Goal: Book appointment/travel/reservation

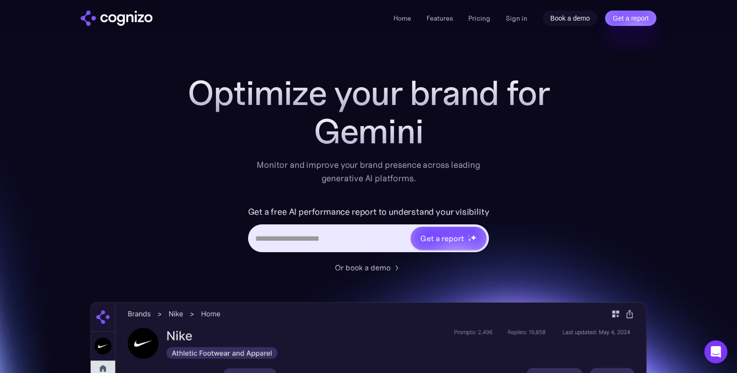
click at [577, 24] on link "Book a demo" at bounding box center [569, 18] width 55 height 15
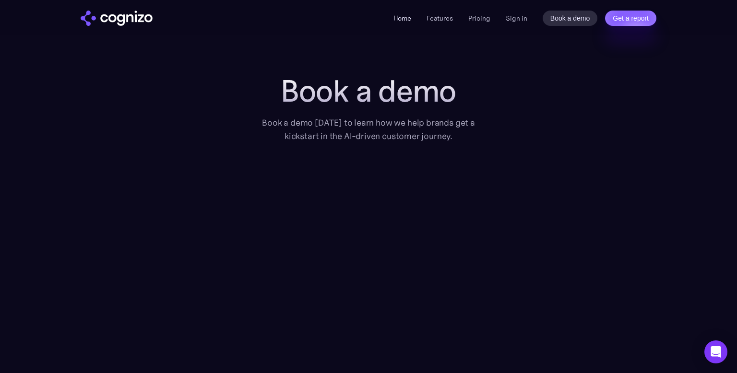
click at [404, 16] on link "Home" at bounding box center [402, 18] width 18 height 9
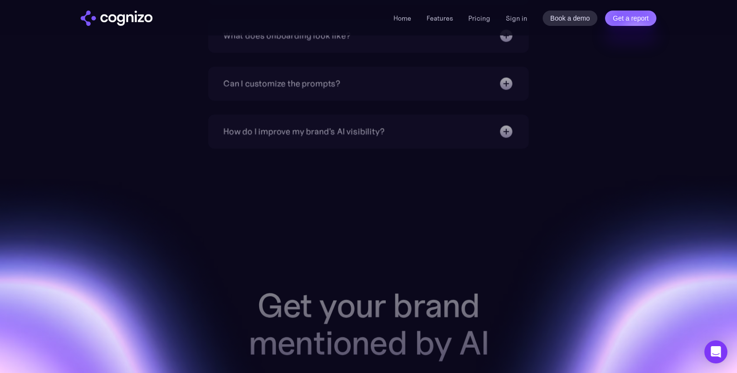
drag, startPoint x: 736, startPoint y: 23, endPoint x: 736, endPoint y: 372, distance: 349.2
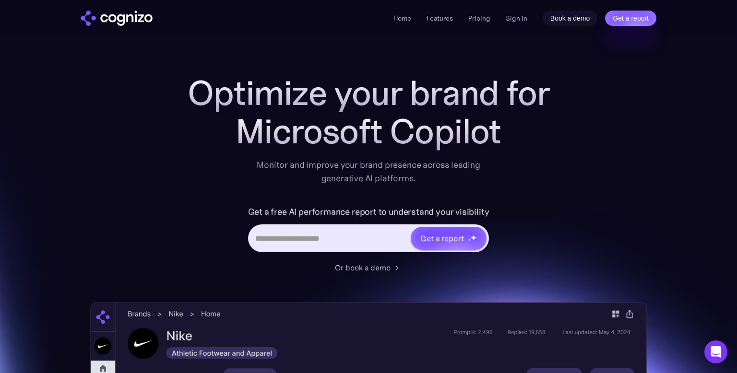
click at [569, 22] on link "Book a demo" at bounding box center [569, 18] width 55 height 15
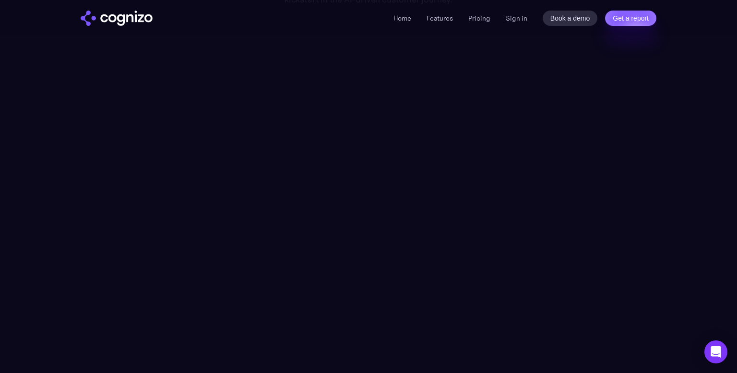
scroll to position [86, 0]
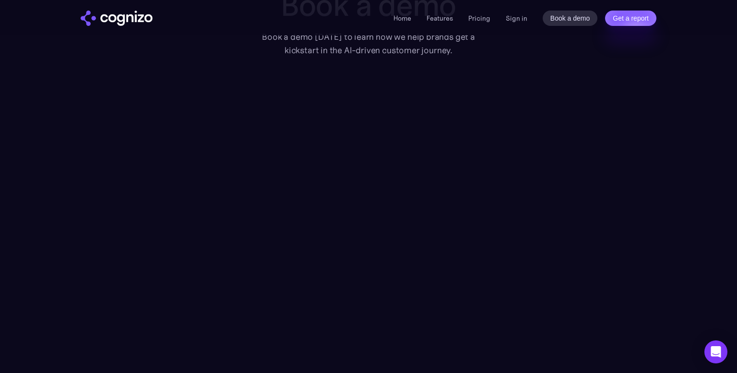
click at [669, 180] on section "Book a demo Book a demo [DATE] to learn how we help brands get a kickstart in t…" at bounding box center [368, 195] width 737 height 414
click at [109, 9] on div "Home Features Pricing Book a demo Get a report Sign in Book a demo Get a report" at bounding box center [368, 17] width 691 height 35
click at [112, 18] on img "home" at bounding box center [117, 18] width 72 height 15
